Goal: Task Accomplishment & Management: Use online tool/utility

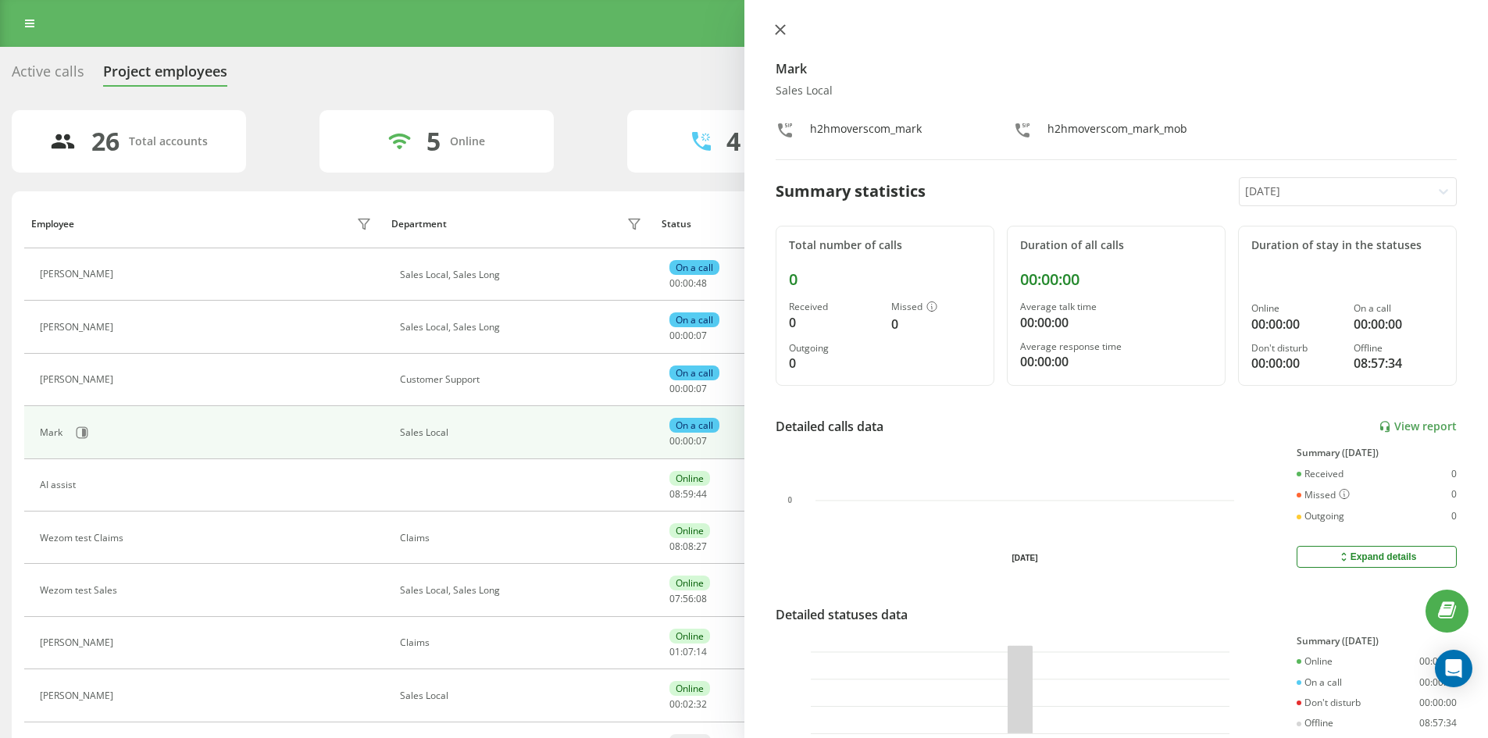
click at [784, 30] on icon at bounding box center [780, 29] width 11 height 11
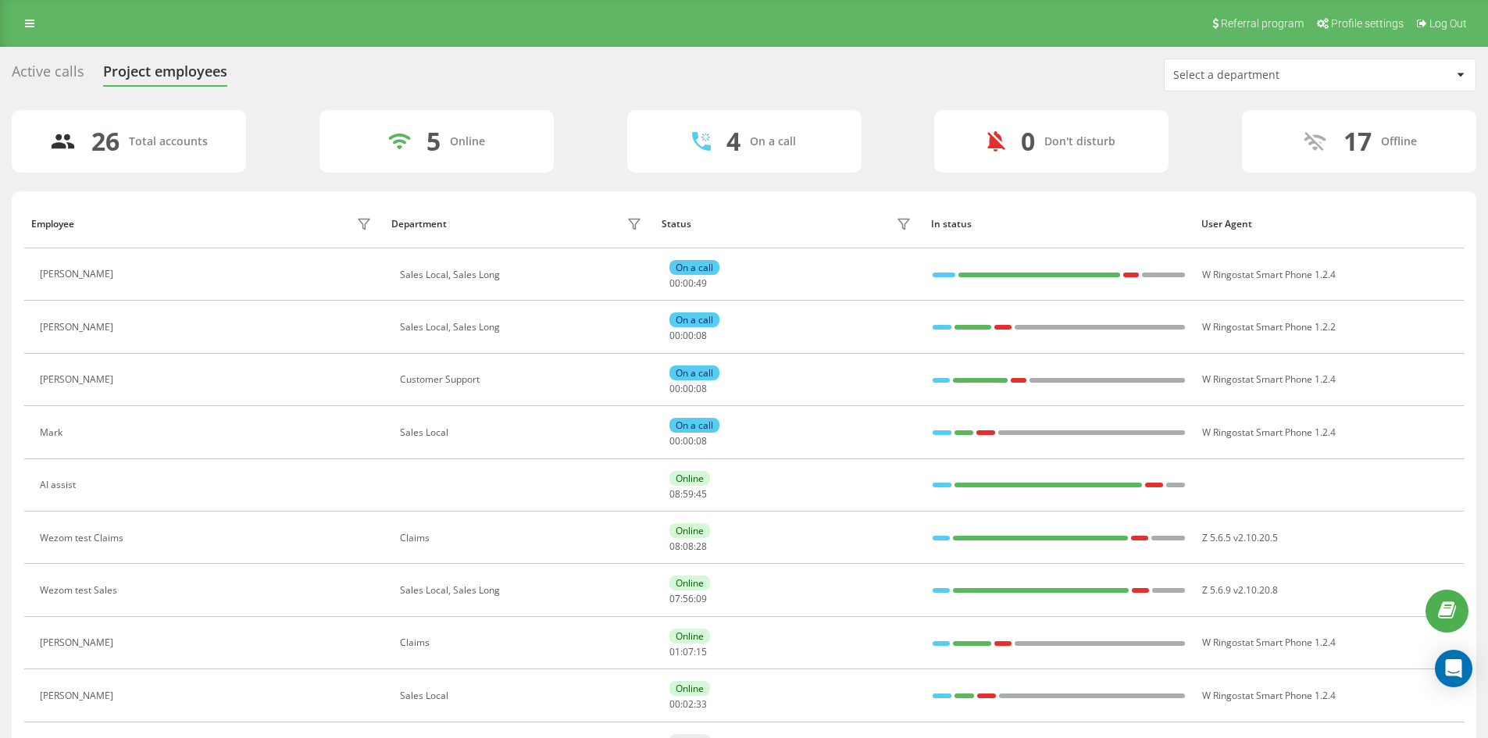
click at [1311, 76] on div "Select a department" at bounding box center [1266, 75] width 187 height 13
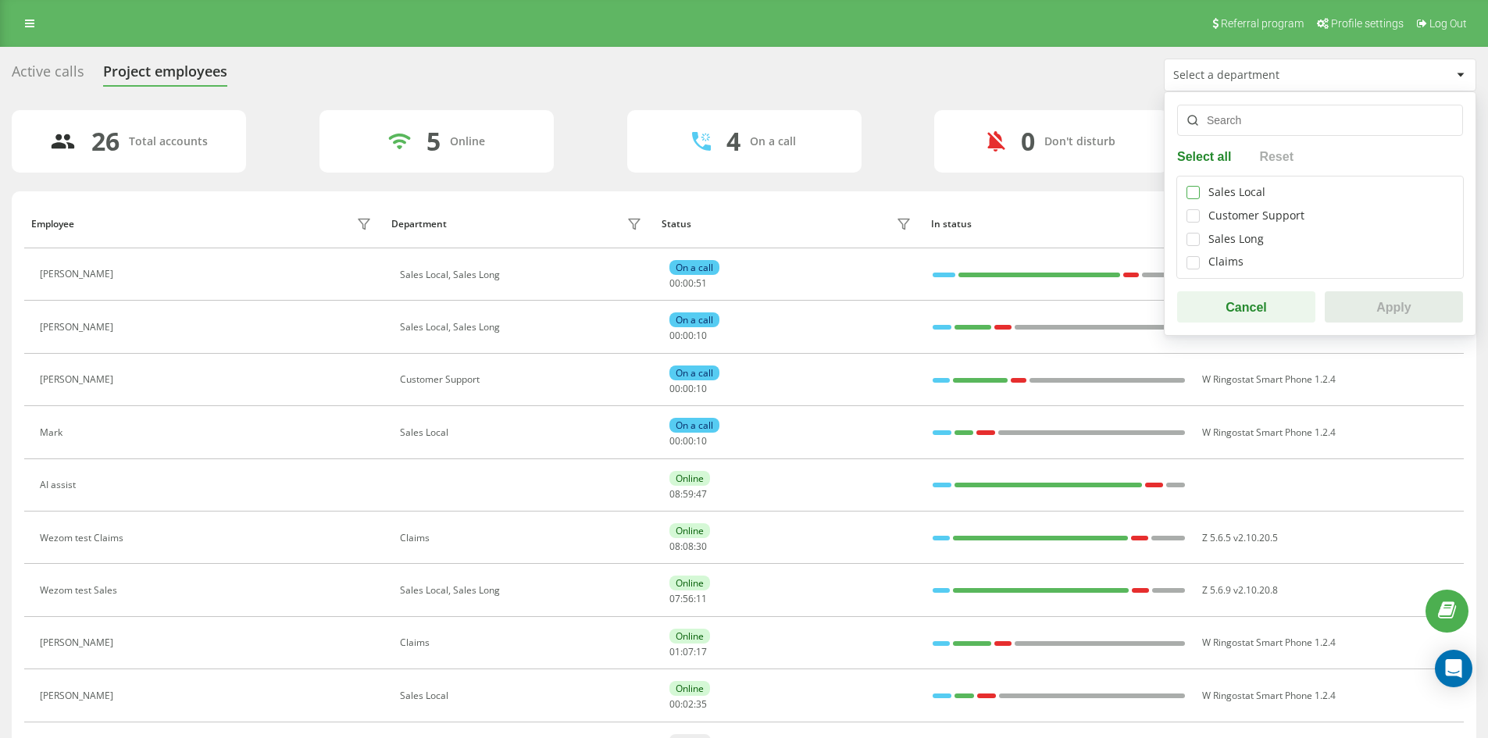
click at [1193, 186] on label at bounding box center [1192, 186] width 13 height 0
checkbox input "true"
click at [1199, 233] on label at bounding box center [1192, 233] width 13 height 0
checkbox input "true"
click at [1351, 309] on button "Apply" at bounding box center [1394, 306] width 138 height 31
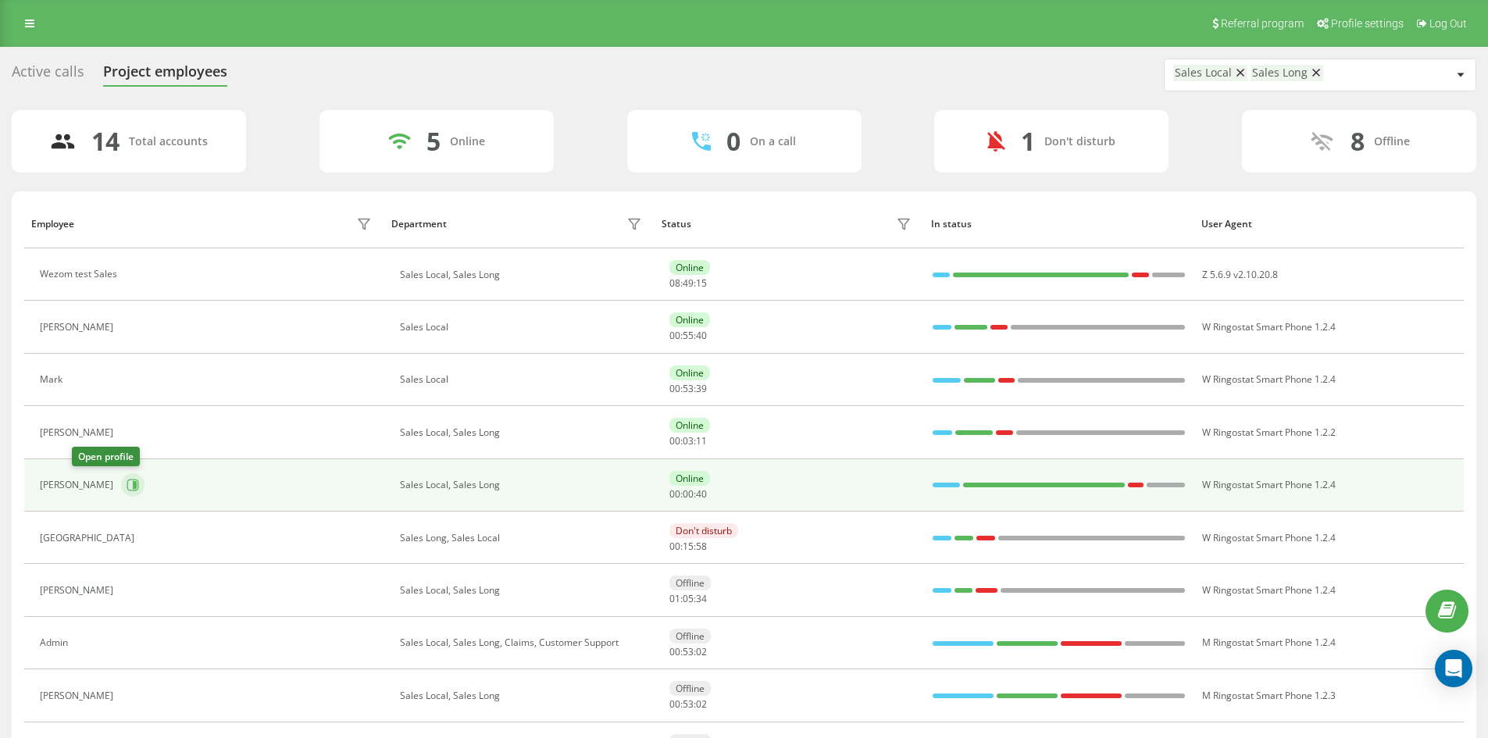
click at [127, 483] on icon at bounding box center [133, 485] width 12 height 12
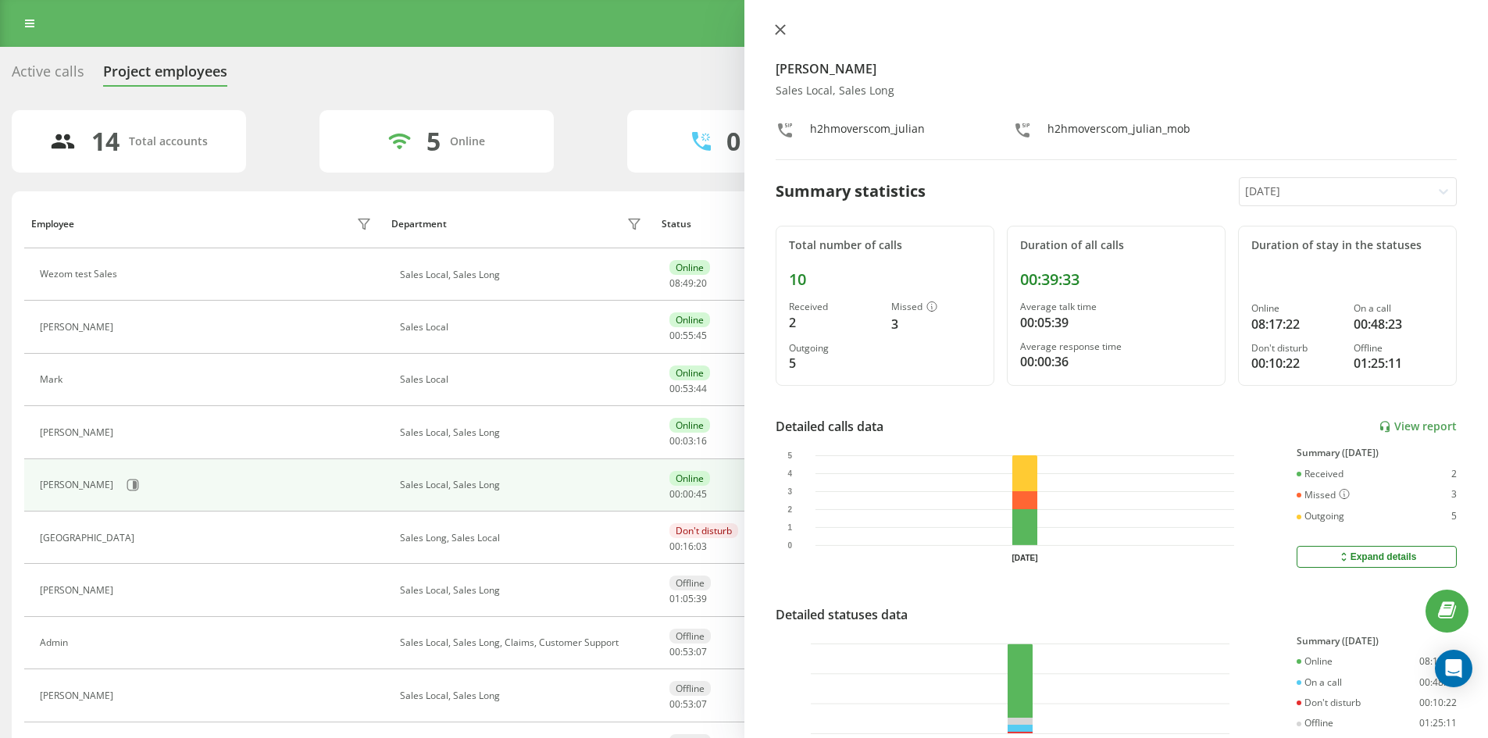
click at [783, 27] on icon at bounding box center [780, 29] width 11 height 11
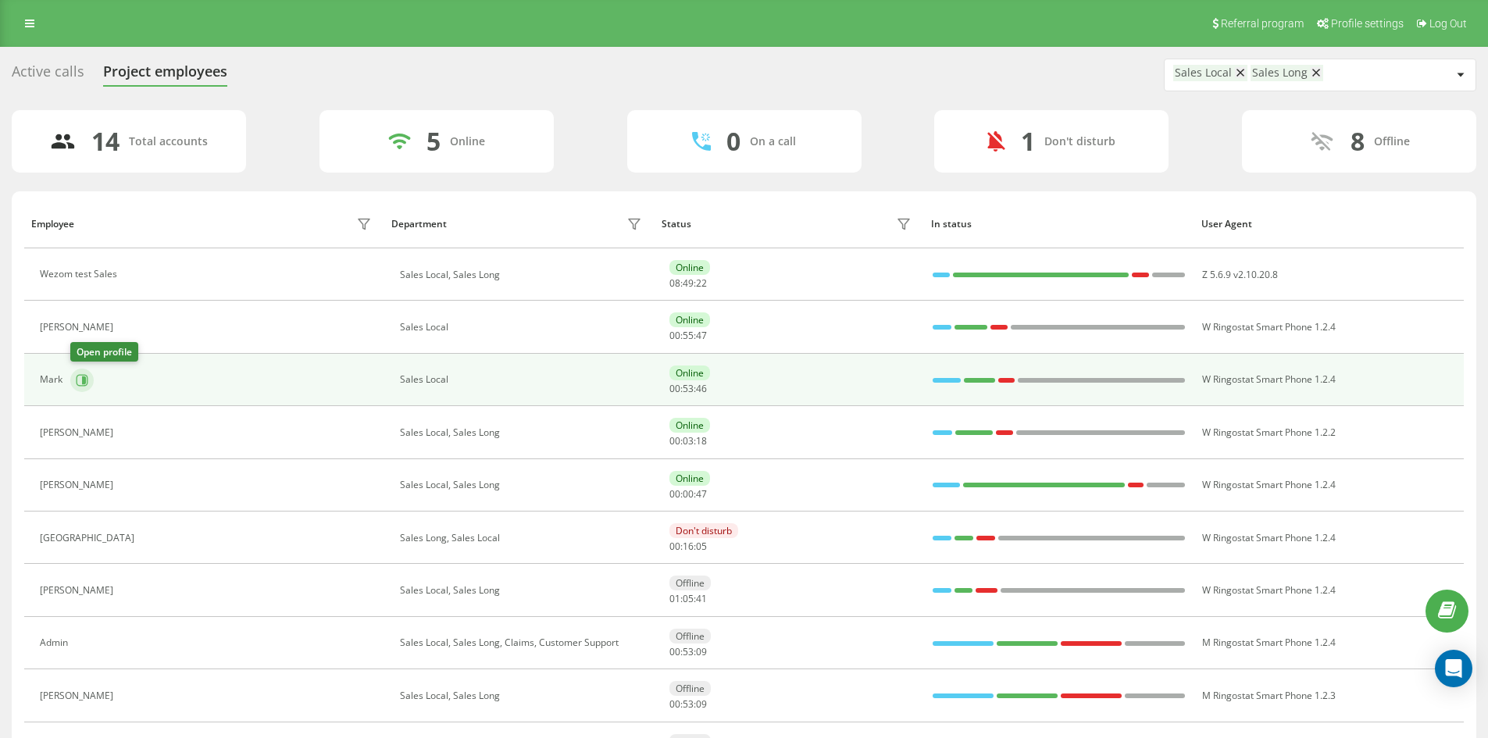
click at [88, 379] on button at bounding box center [81, 380] width 23 height 23
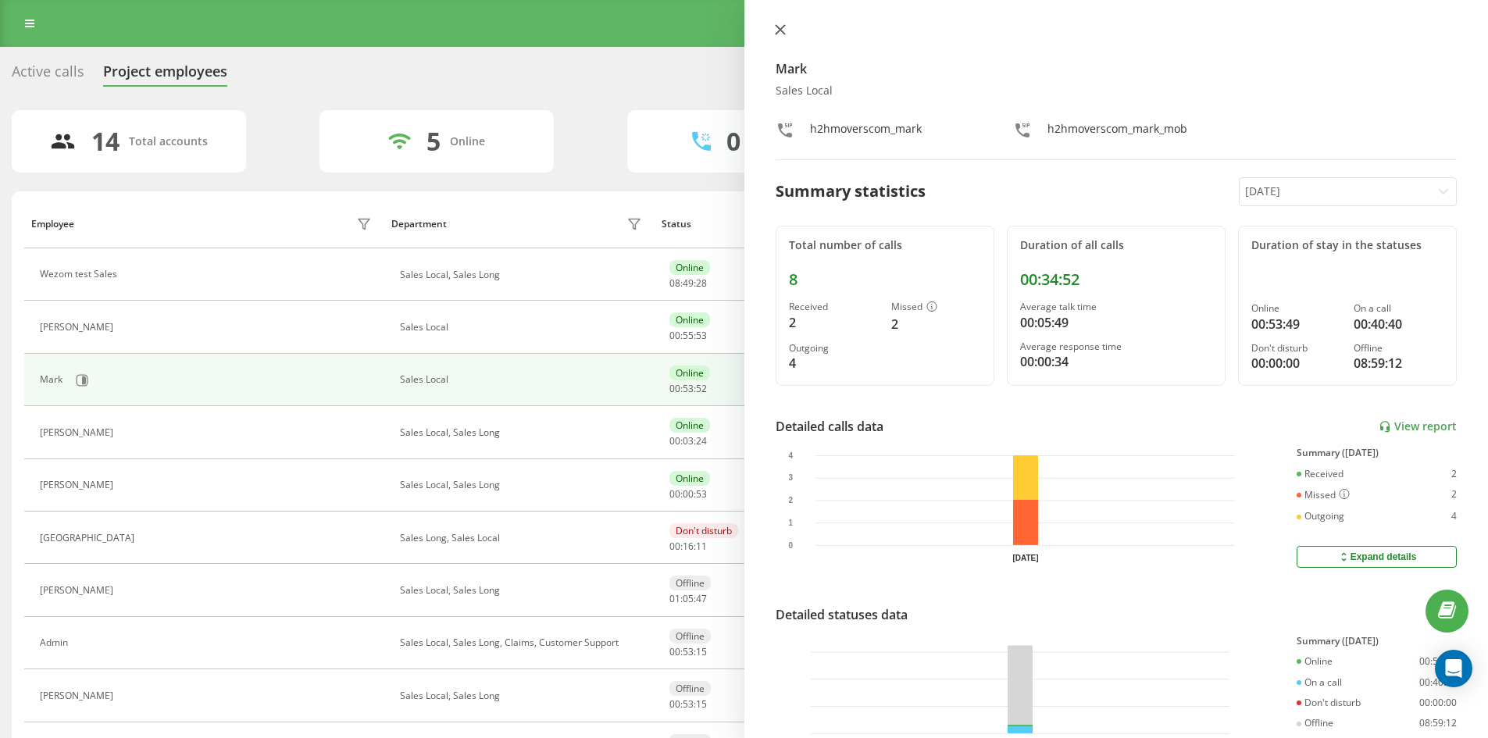
click at [772, 26] on button at bounding box center [780, 30] width 20 height 15
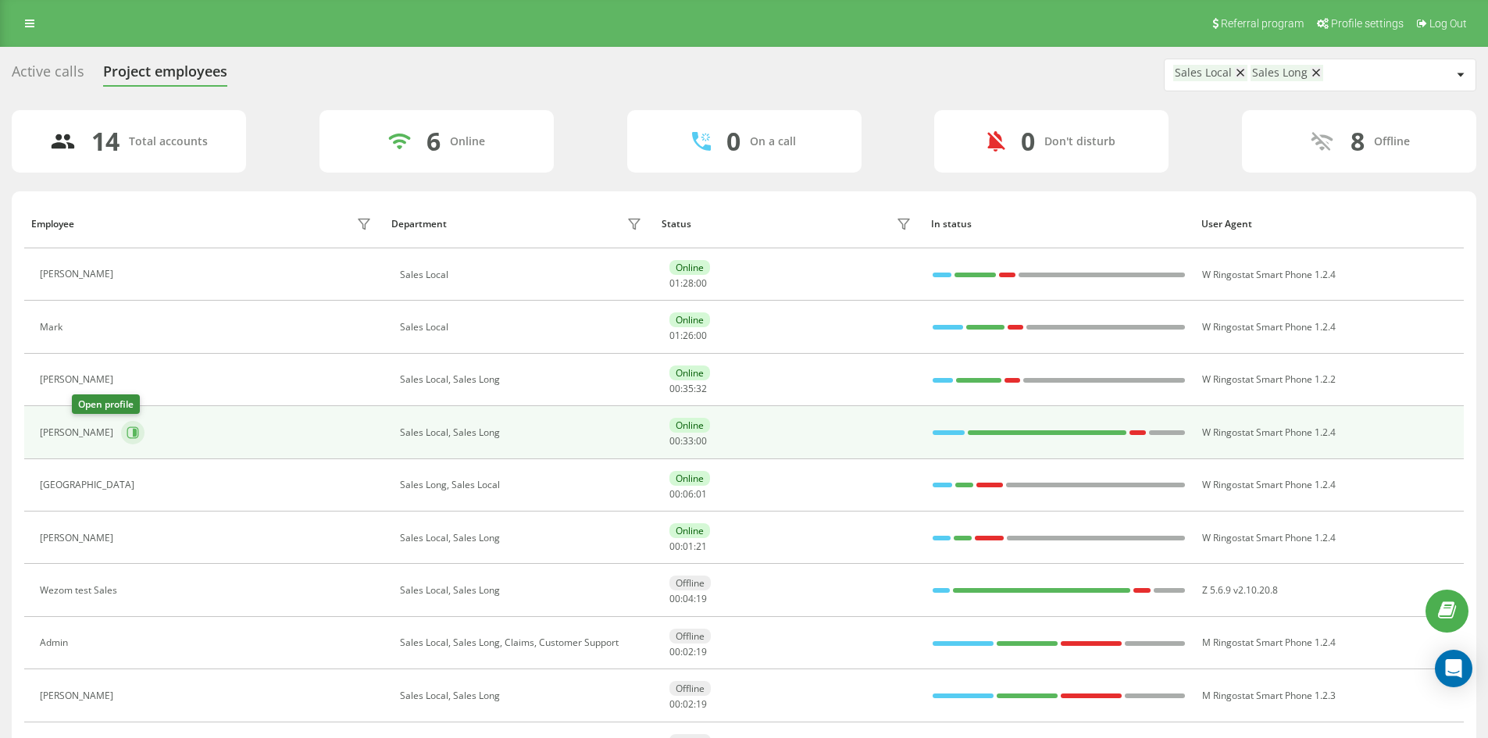
click at [121, 440] on button at bounding box center [132, 432] width 23 height 23
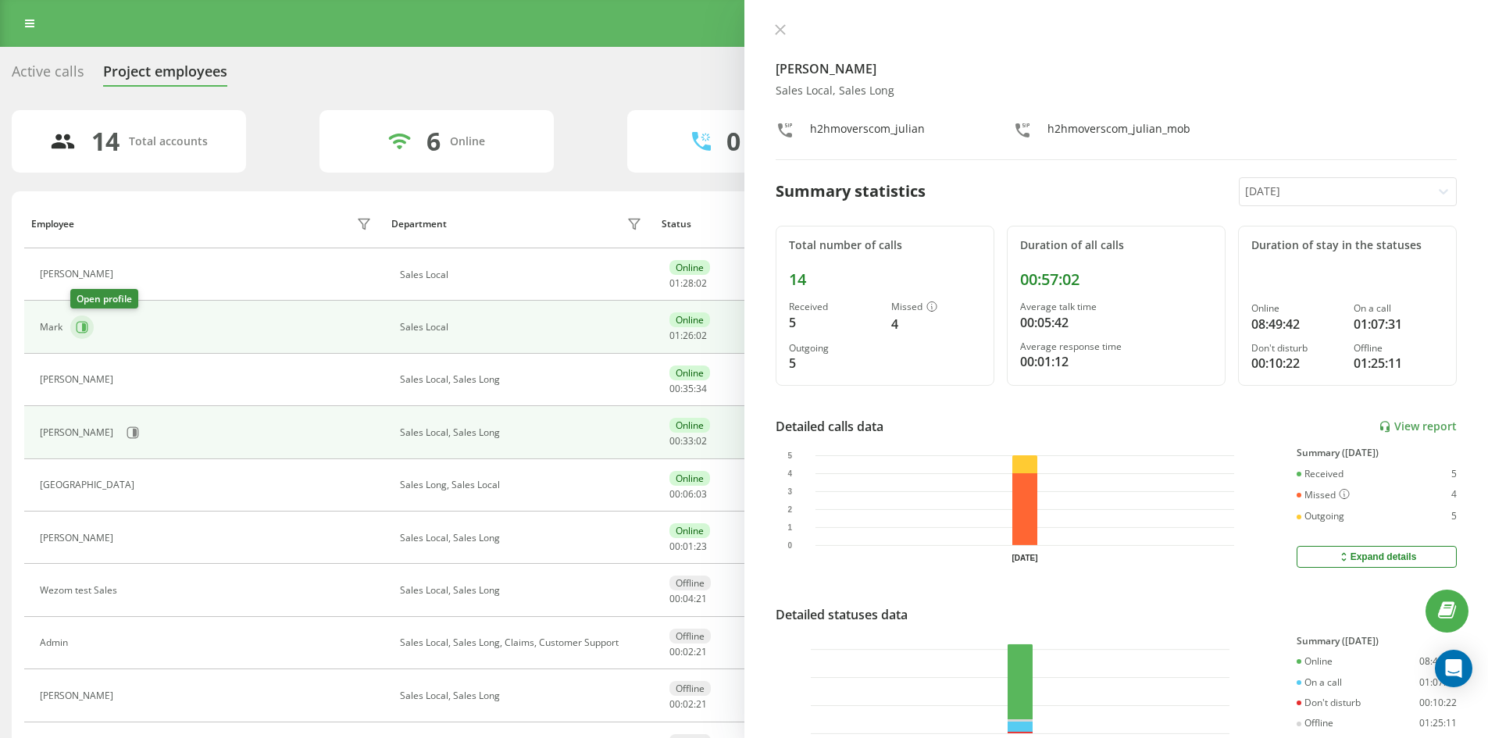
click at [77, 330] on icon at bounding box center [83, 328] width 12 height 12
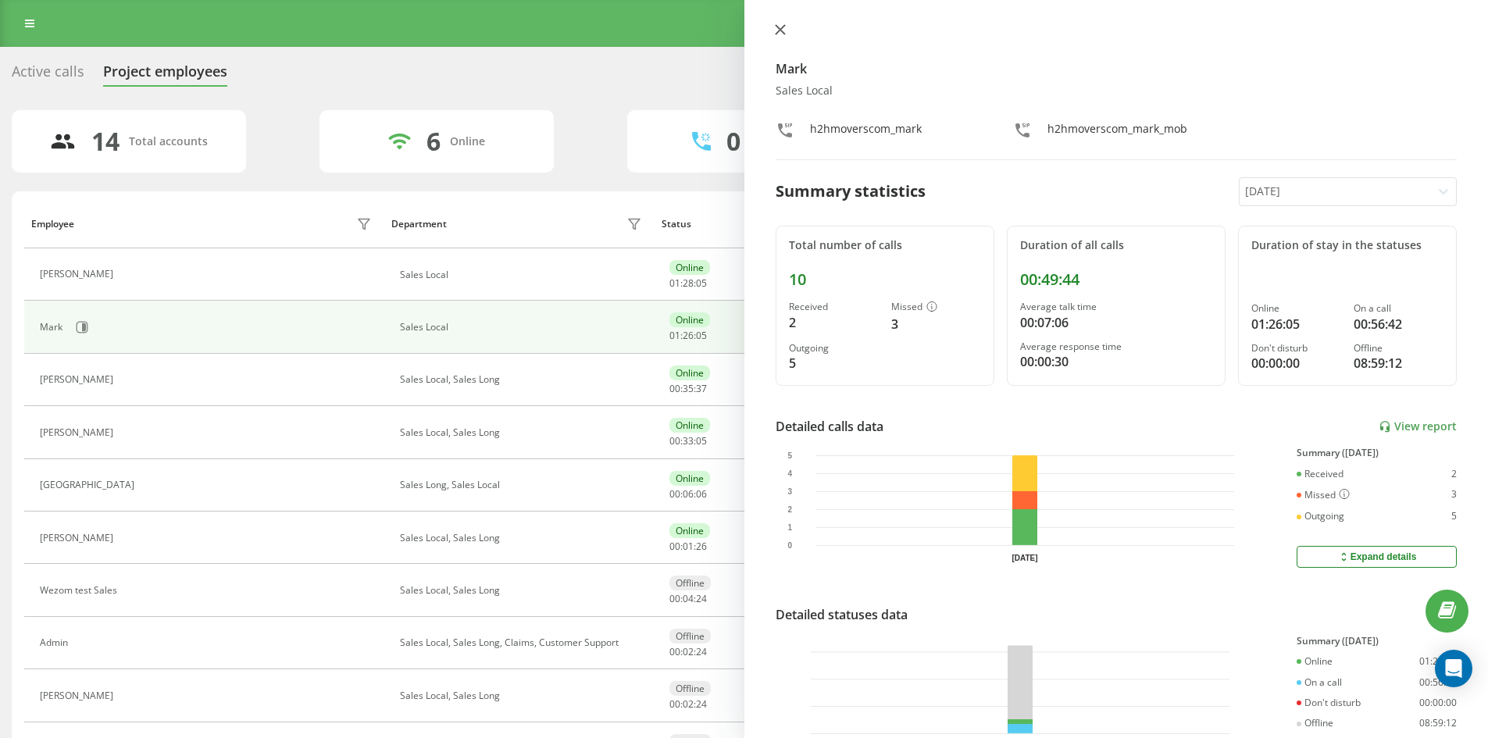
click at [779, 30] on icon at bounding box center [779, 29] width 9 height 9
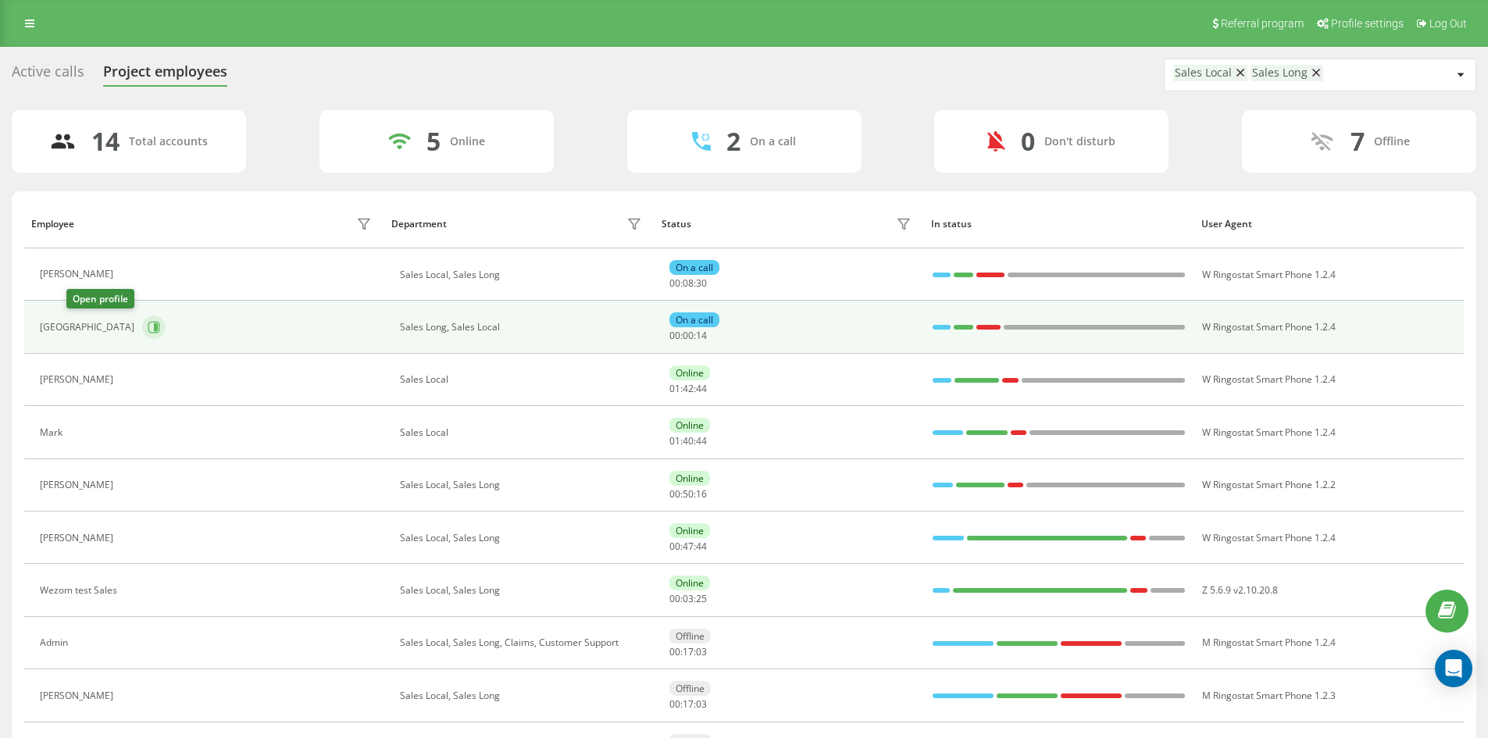
click at [148, 332] on icon at bounding box center [154, 327] width 12 height 12
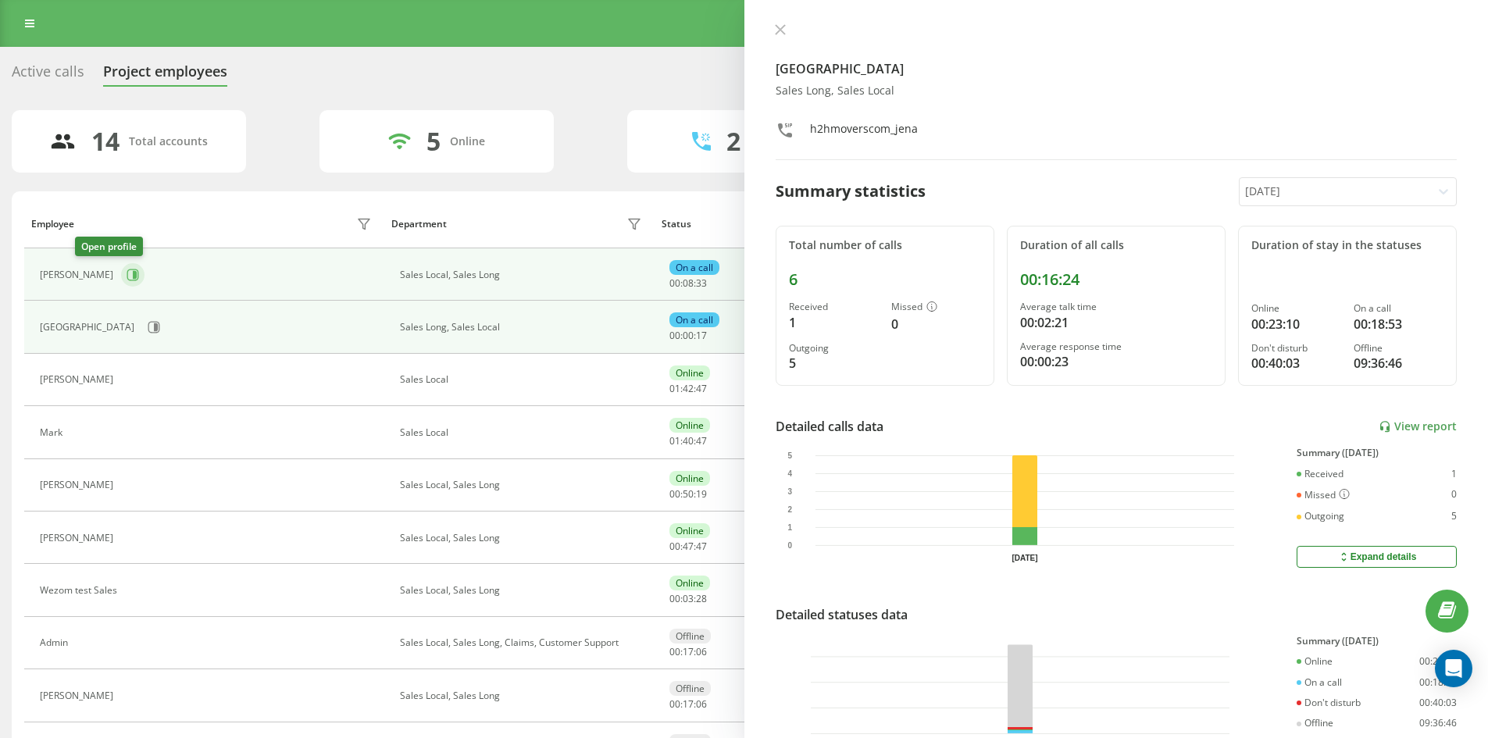
click at [133, 273] on icon at bounding box center [135, 275] width 4 height 8
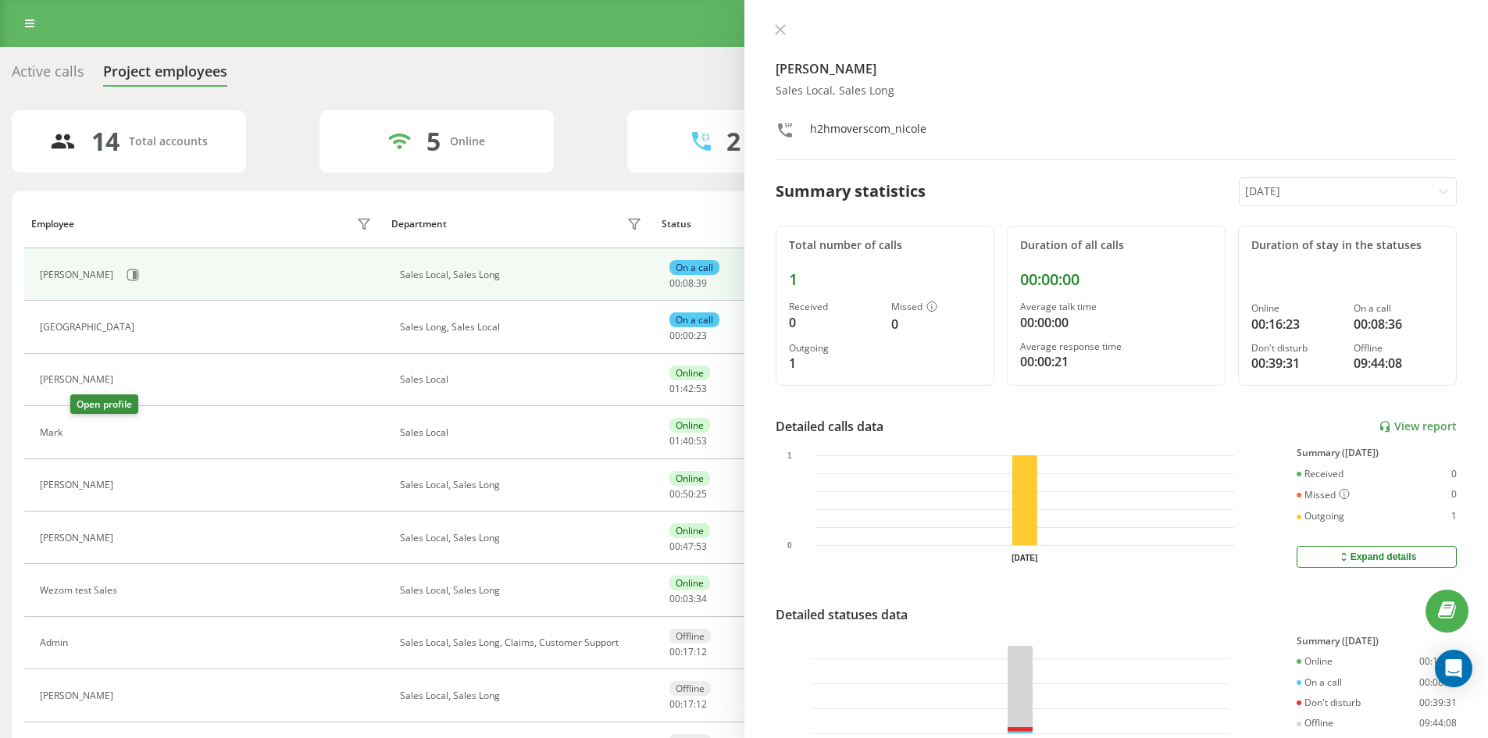
click at [78, 438] on icon at bounding box center [79, 432] width 12 height 12
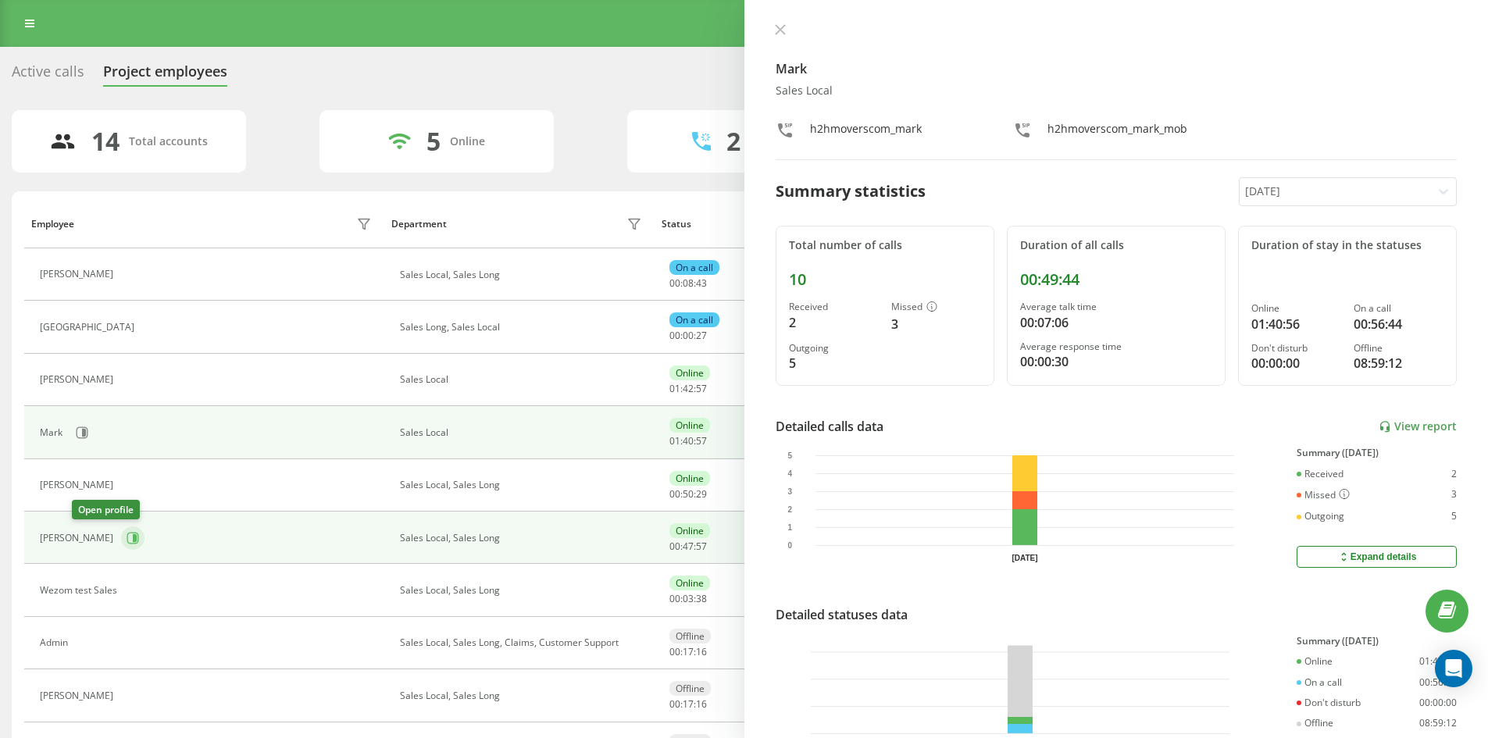
click at [133, 536] on icon at bounding box center [135, 538] width 4 height 8
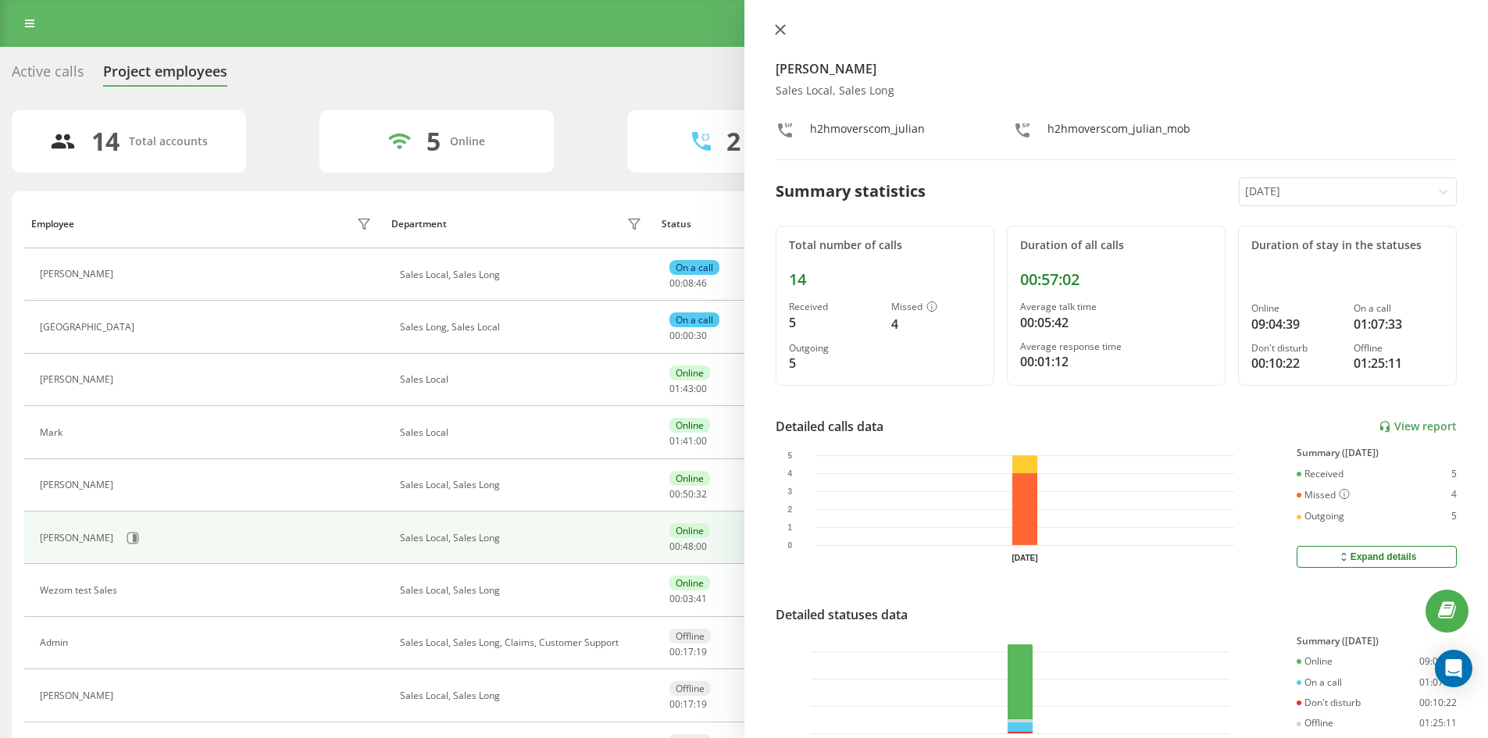
click at [778, 33] on icon at bounding box center [780, 29] width 11 height 11
